Goal: Task Accomplishment & Management: Manage account settings

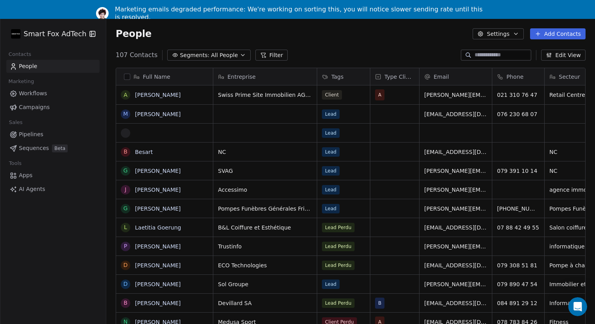
click at [69, 38] on html "Smart Fox AdTech Contacts People Marketing Workflows Campaigns Sales Pipelines …" at bounding box center [297, 171] width 595 height 343
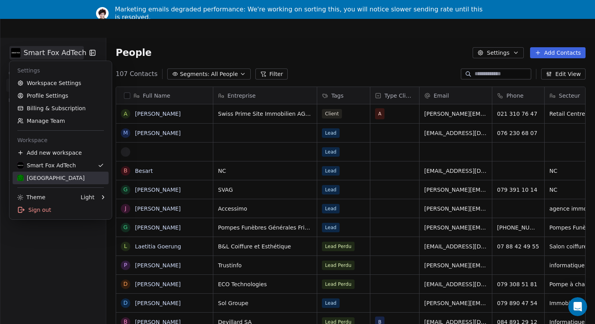
click at [49, 175] on div "[GEOGRAPHIC_DATA]" at bounding box center [50, 178] width 67 height 8
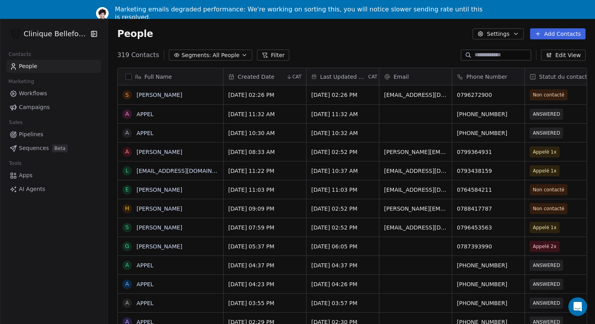
click at [73, 35] on html "Clinique Bellefontaine Contacts People Marketing Workflows Campaigns Sales Pipe…" at bounding box center [297, 171] width 595 height 343
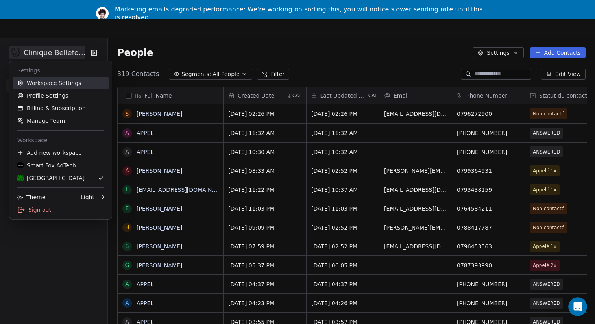
click at [39, 83] on link "Workspace Settings" at bounding box center [61, 83] width 96 height 13
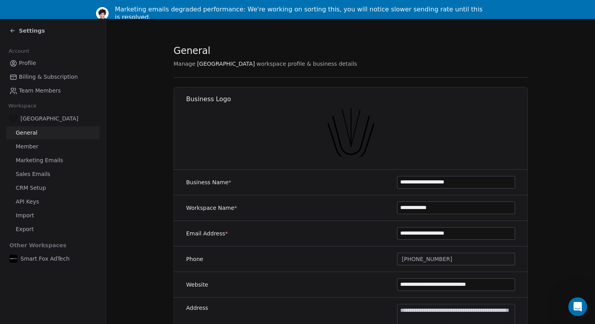
click at [31, 173] on span "Sales Emails" at bounding box center [33, 174] width 35 height 8
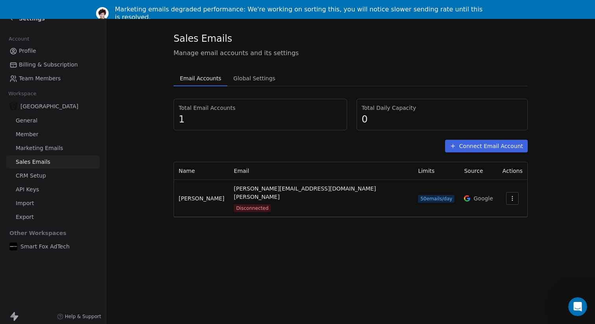
scroll to position [18, 0]
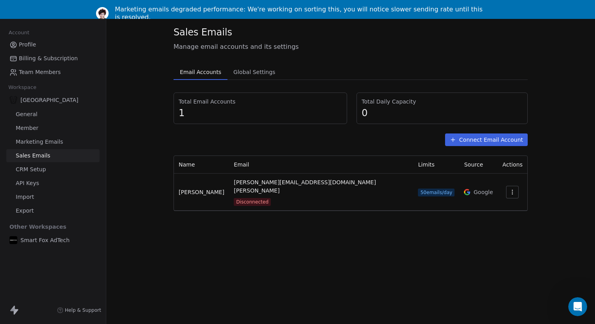
click at [466, 140] on button "Connect Email Account" at bounding box center [486, 139] width 83 height 13
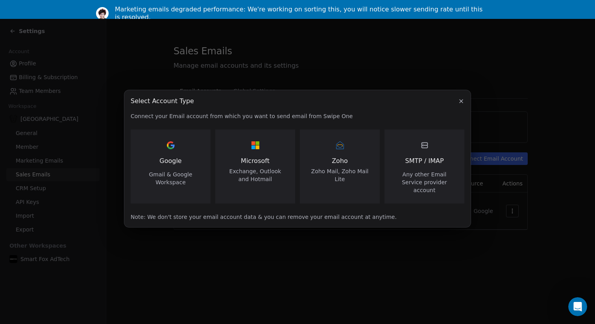
click at [264, 176] on span "Exchange, Outlook and Hotmail" at bounding box center [255, 175] width 61 height 16
